Goal: Task Accomplishment & Management: Manage account settings

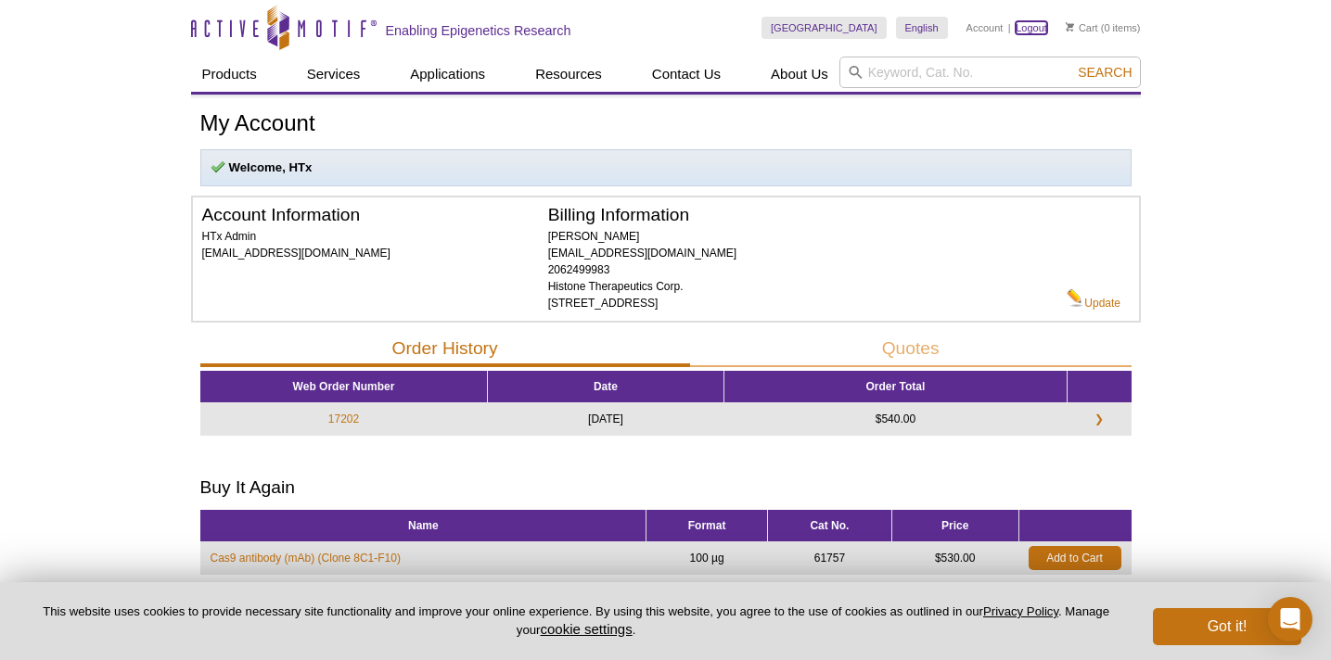
click at [1043, 26] on link "Logout" at bounding box center [1031, 27] width 32 height 13
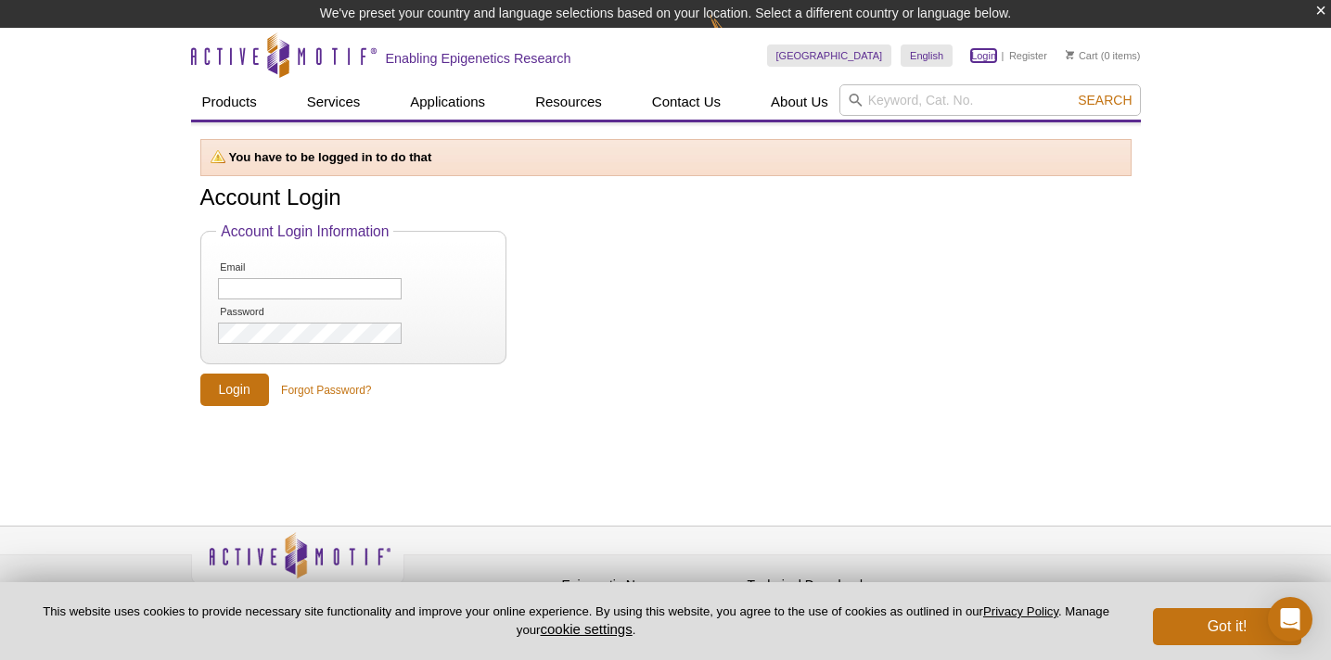
click at [982, 54] on link "Login" at bounding box center [983, 55] width 25 height 13
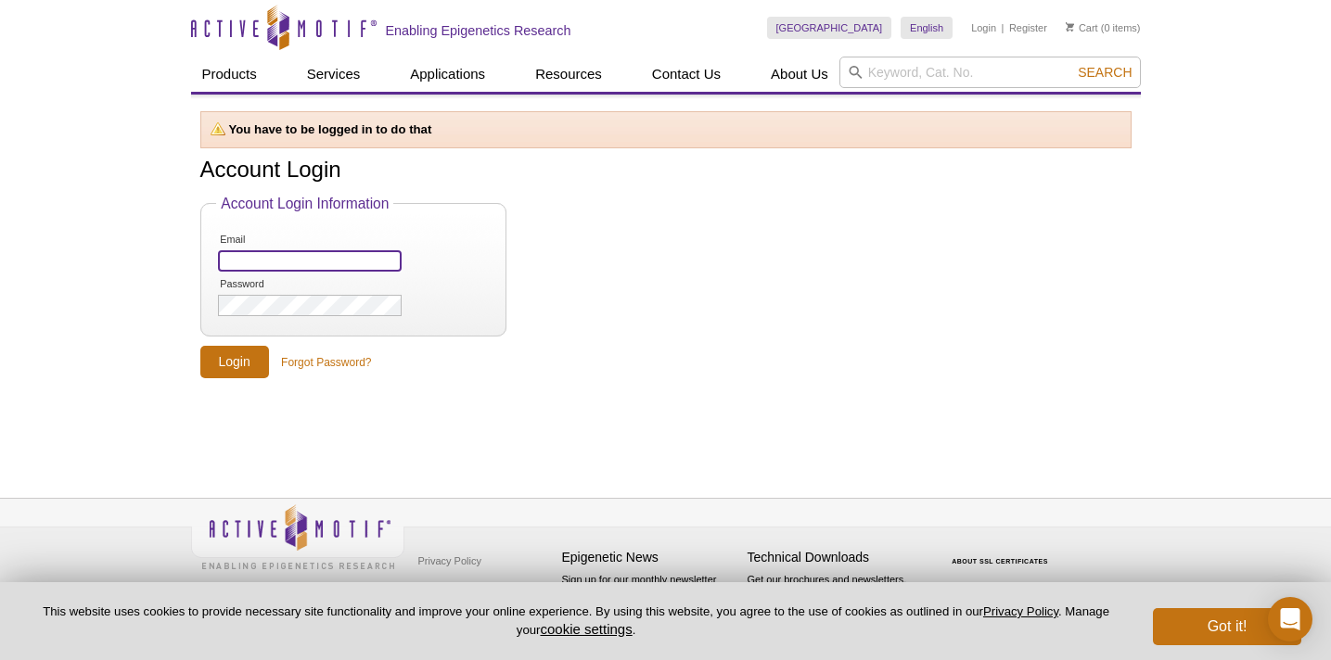
click at [246, 254] on input "Email" at bounding box center [309, 260] width 183 height 21
